Goal: Obtain resource: Download file/media

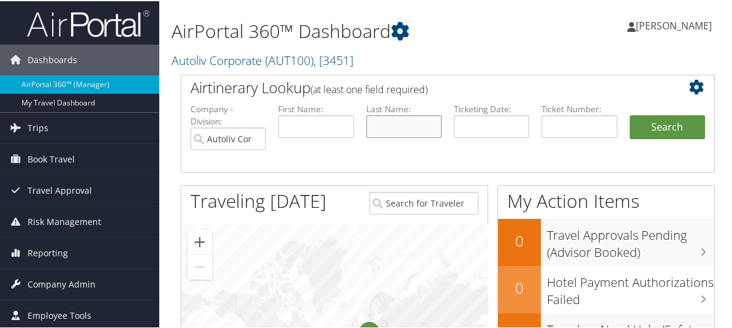
click at [392, 114] on input "text" at bounding box center [403, 125] width 75 height 23
type input "[PERSON_NAME]"
click at [652, 125] on button "Search" at bounding box center [666, 126] width 75 height 24
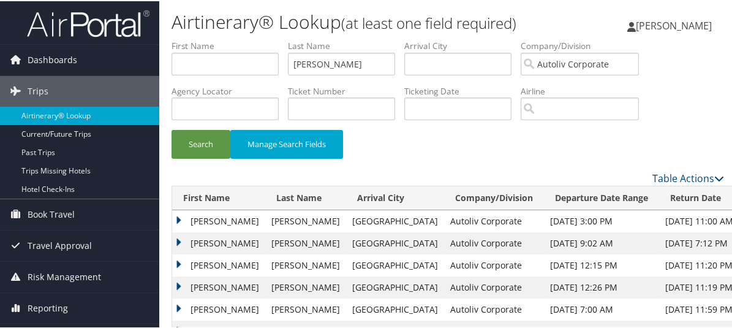
click at [172, 217] on td "[PERSON_NAME]" at bounding box center [218, 220] width 93 height 22
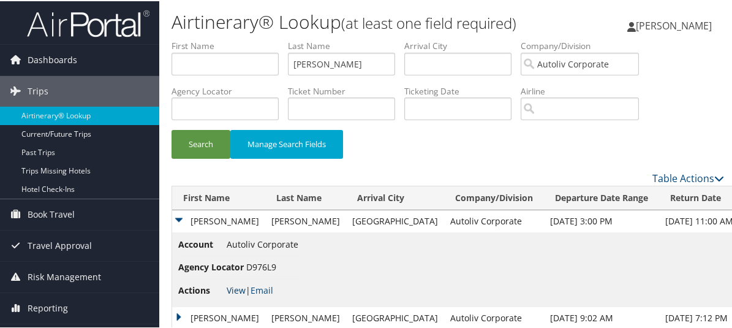
click at [238, 286] on link "View" at bounding box center [236, 289] width 19 height 12
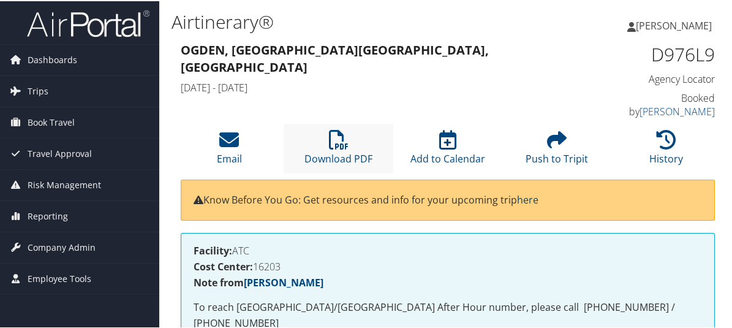
click at [351, 125] on li "Download PDF" at bounding box center [337, 147] width 109 height 50
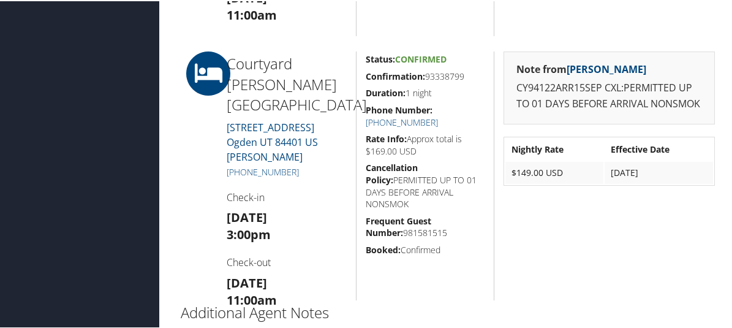
scroll to position [961, 0]
